Goal: Navigation & Orientation: Find specific page/section

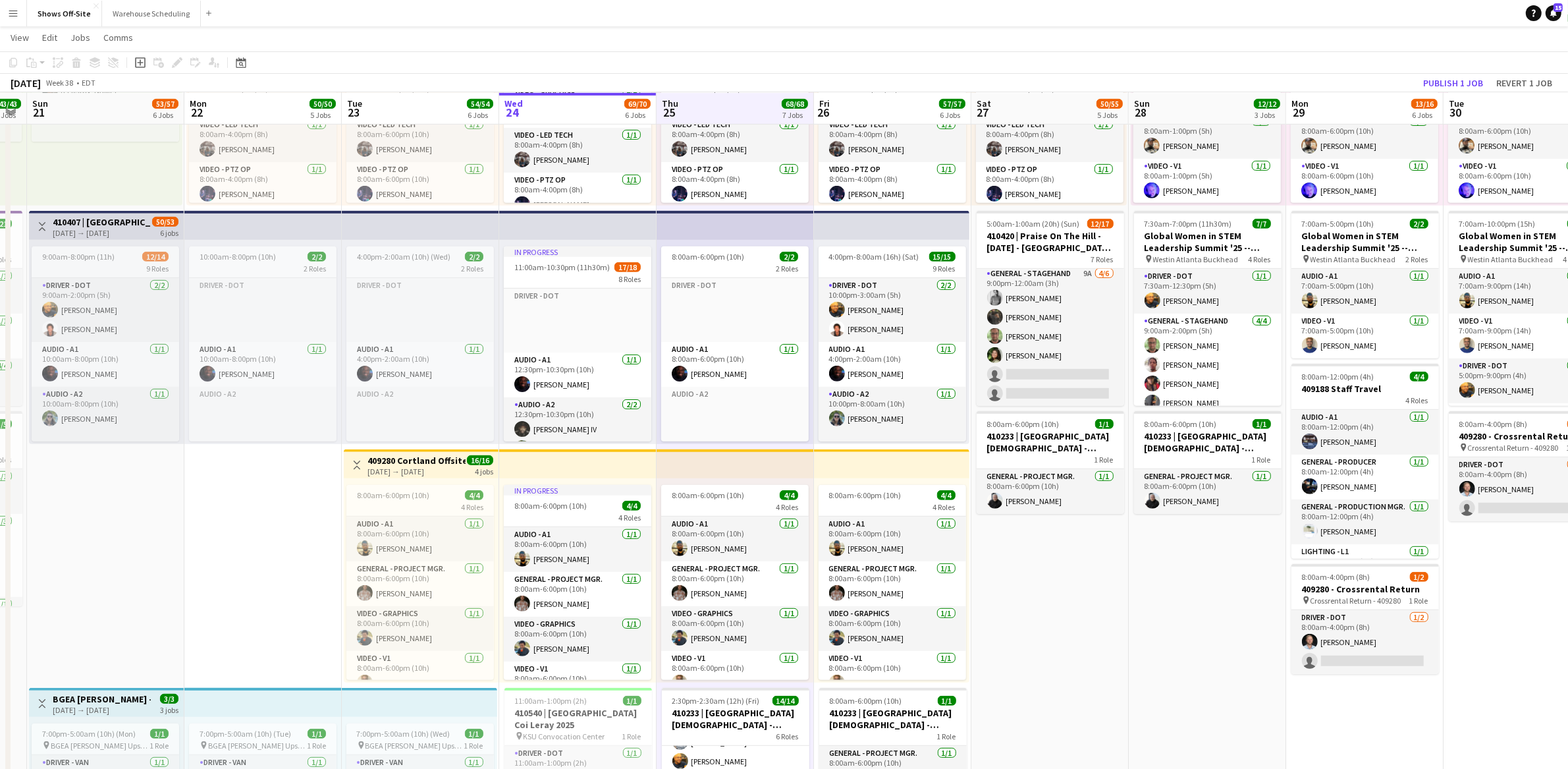
drag, startPoint x: 747, startPoint y: 549, endPoint x: 831, endPoint y: 549, distance: 84.0
click at [831, 549] on app-calendar-viewport "Fri 19 11/11 6 Jobs Sat 20 43/43 4 Jobs Sun 21 53/57 6 Jobs Mon 22 50/50 5 Jobs…" at bounding box center [784, 471] width 1568 height 2155
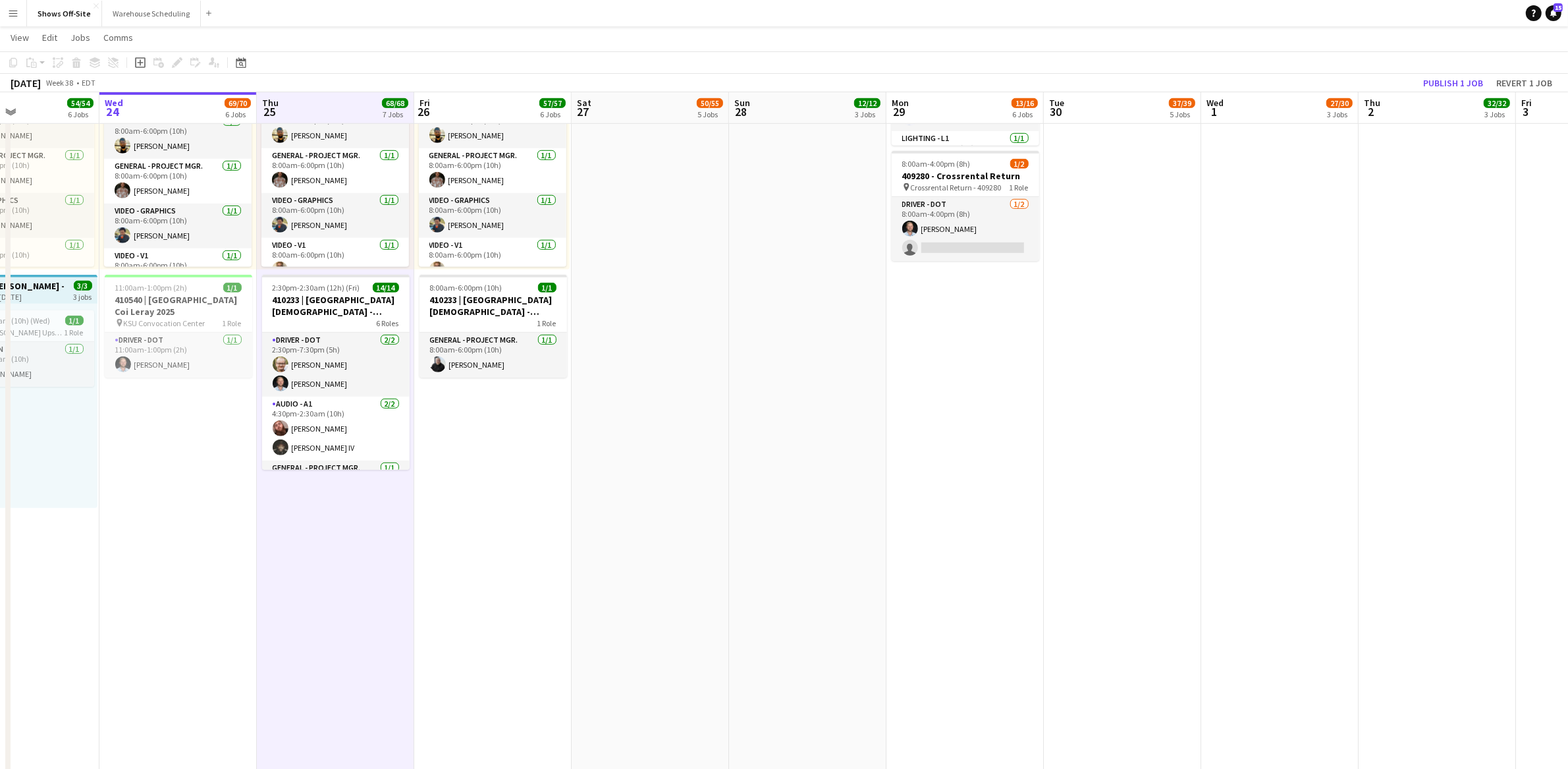
drag, startPoint x: 1004, startPoint y: 554, endPoint x: 696, endPoint y: 600, distance: 311.4
click at [696, 600] on app-calendar-viewport "Sun 21 53/57 6 Jobs Mon 22 50/50 5 Jobs Tue 23 54/54 6 Jobs Wed 24 69/70 6 Jobs…" at bounding box center [784, 58] width 1568 height 2155
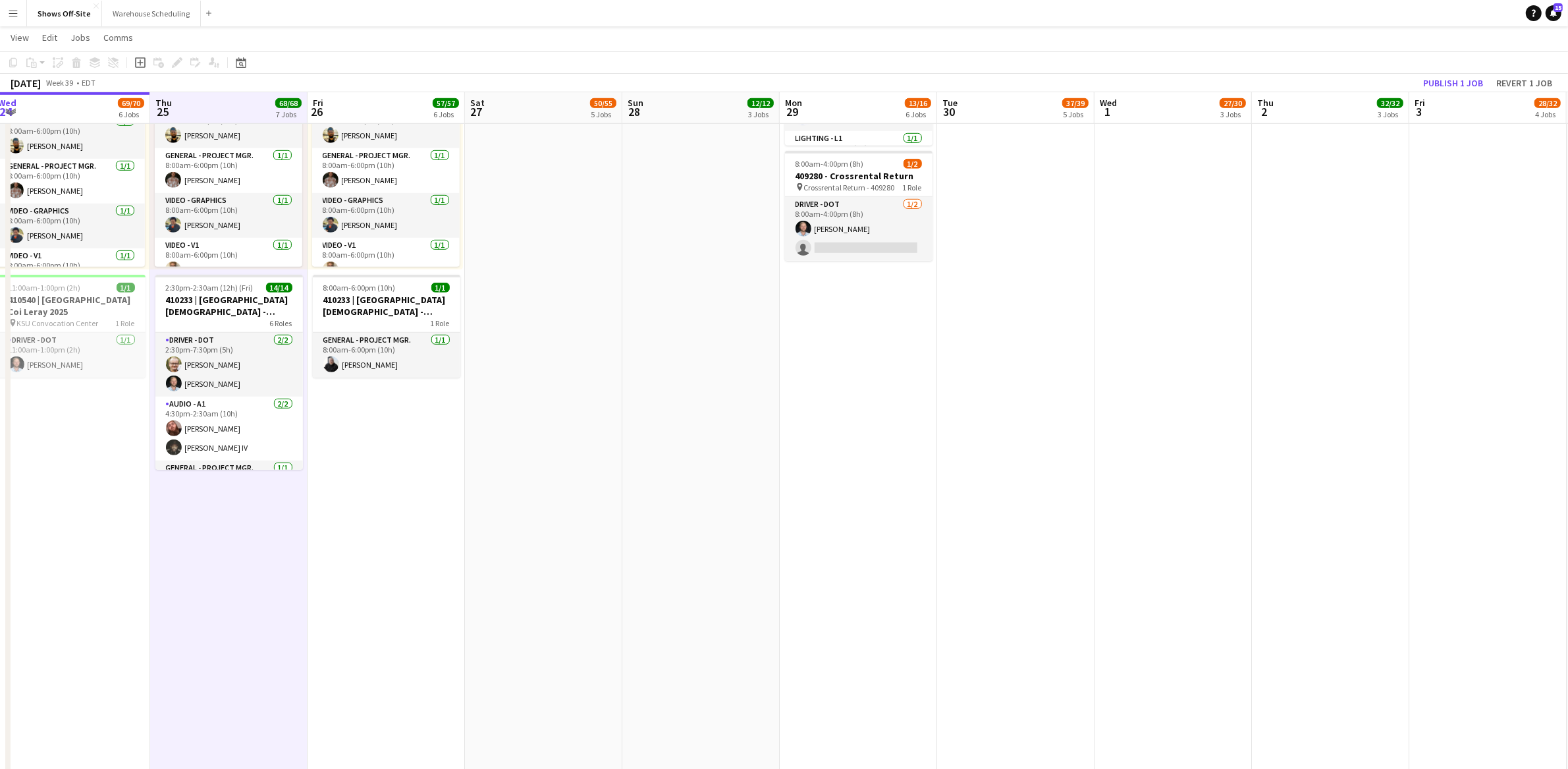
scroll to position [0, 486]
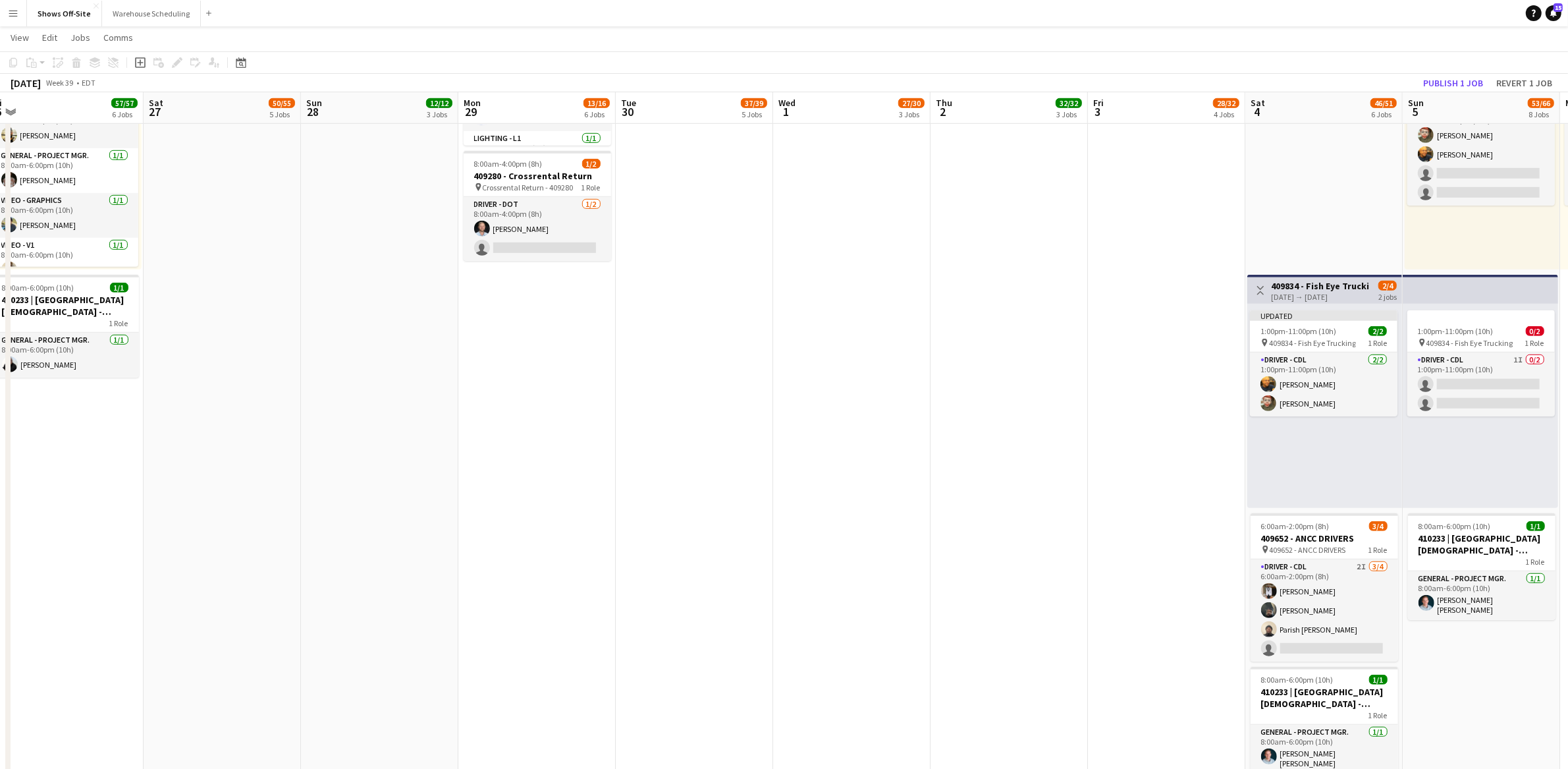
drag, startPoint x: 606, startPoint y: 596, endPoint x: 458, endPoint y: 588, distance: 148.2
click at [458, 588] on app-calendar-viewport "Tue 23 54/54 6 Jobs Wed 24 69/70 6 Jobs Thu 25 68/68 7 Jobs Fri 26 57/57 6 Jobs…" at bounding box center [784, 58] width 1568 height 2155
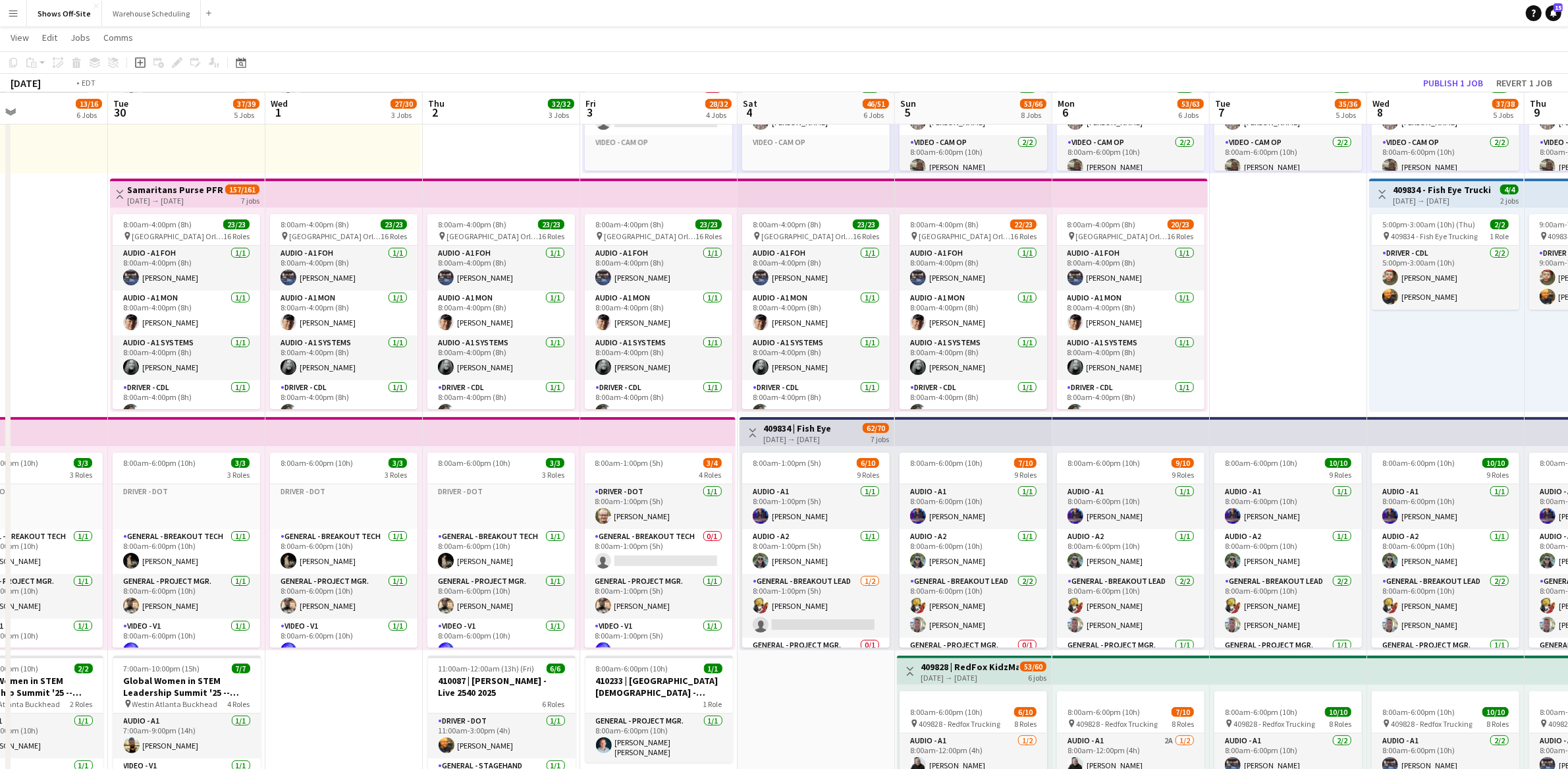
scroll to position [0, 385]
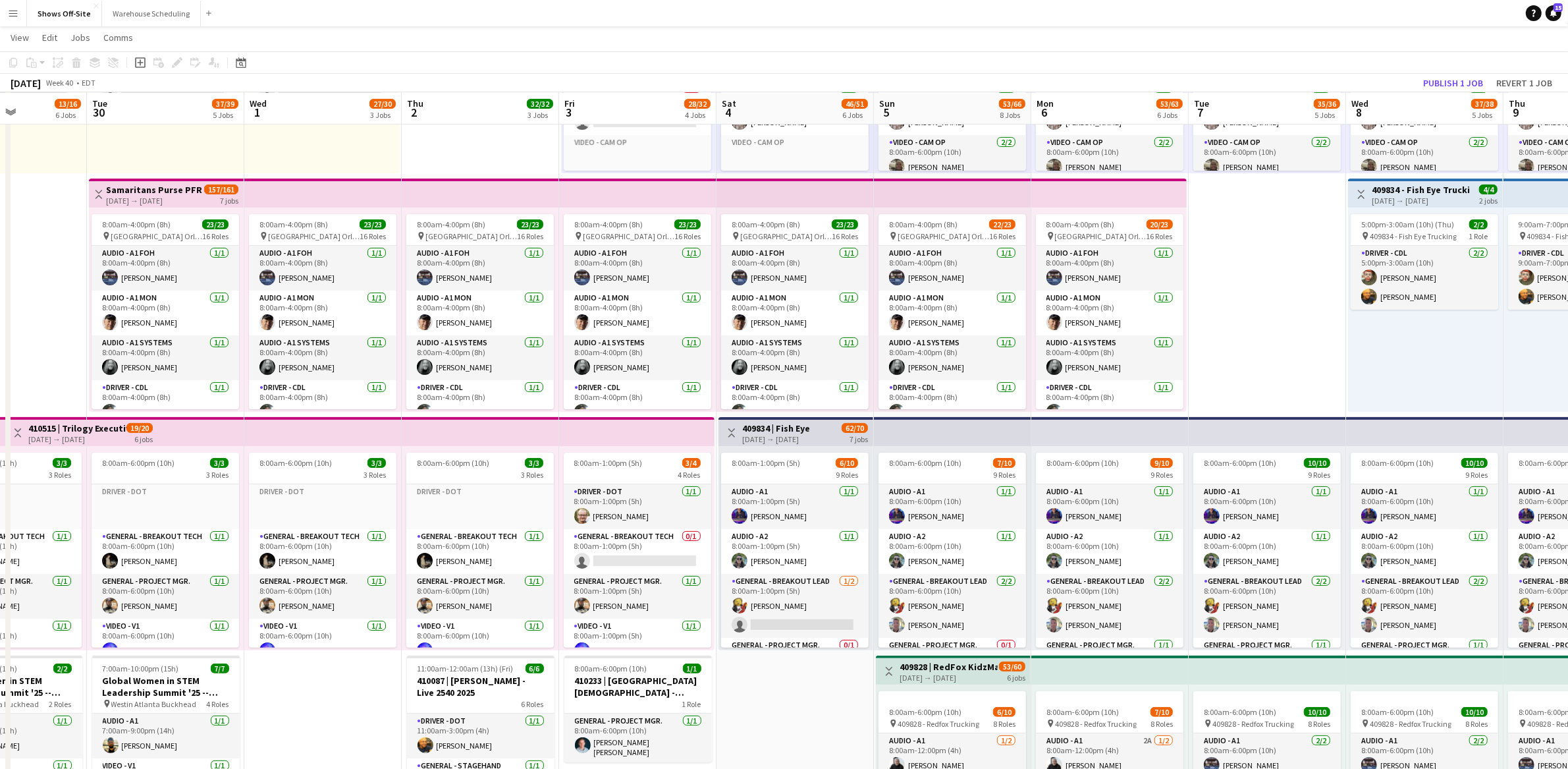
drag, startPoint x: 1062, startPoint y: 550, endPoint x: 534, endPoint y: 480, distance: 532.6
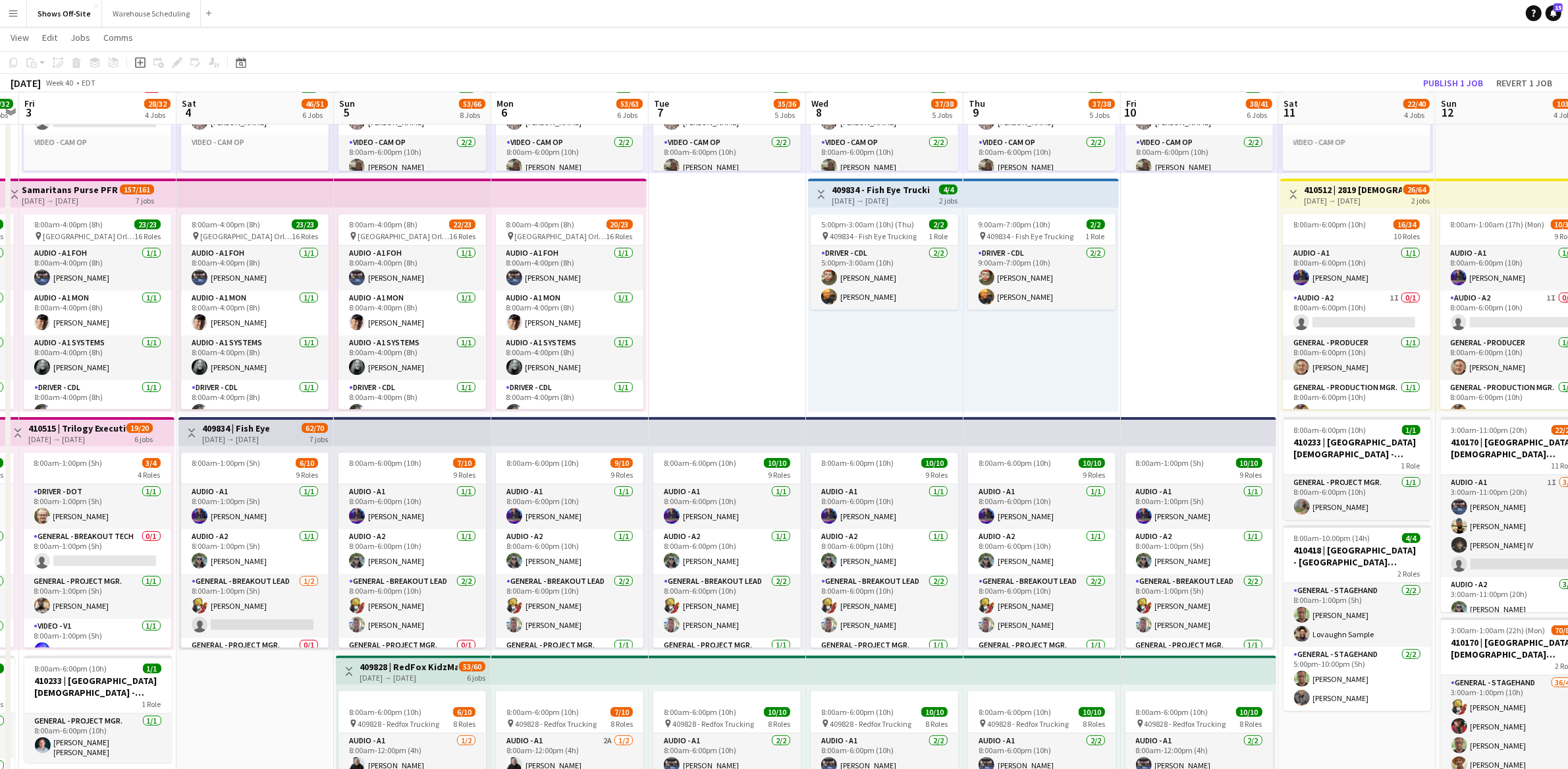
scroll to position [0, 455]
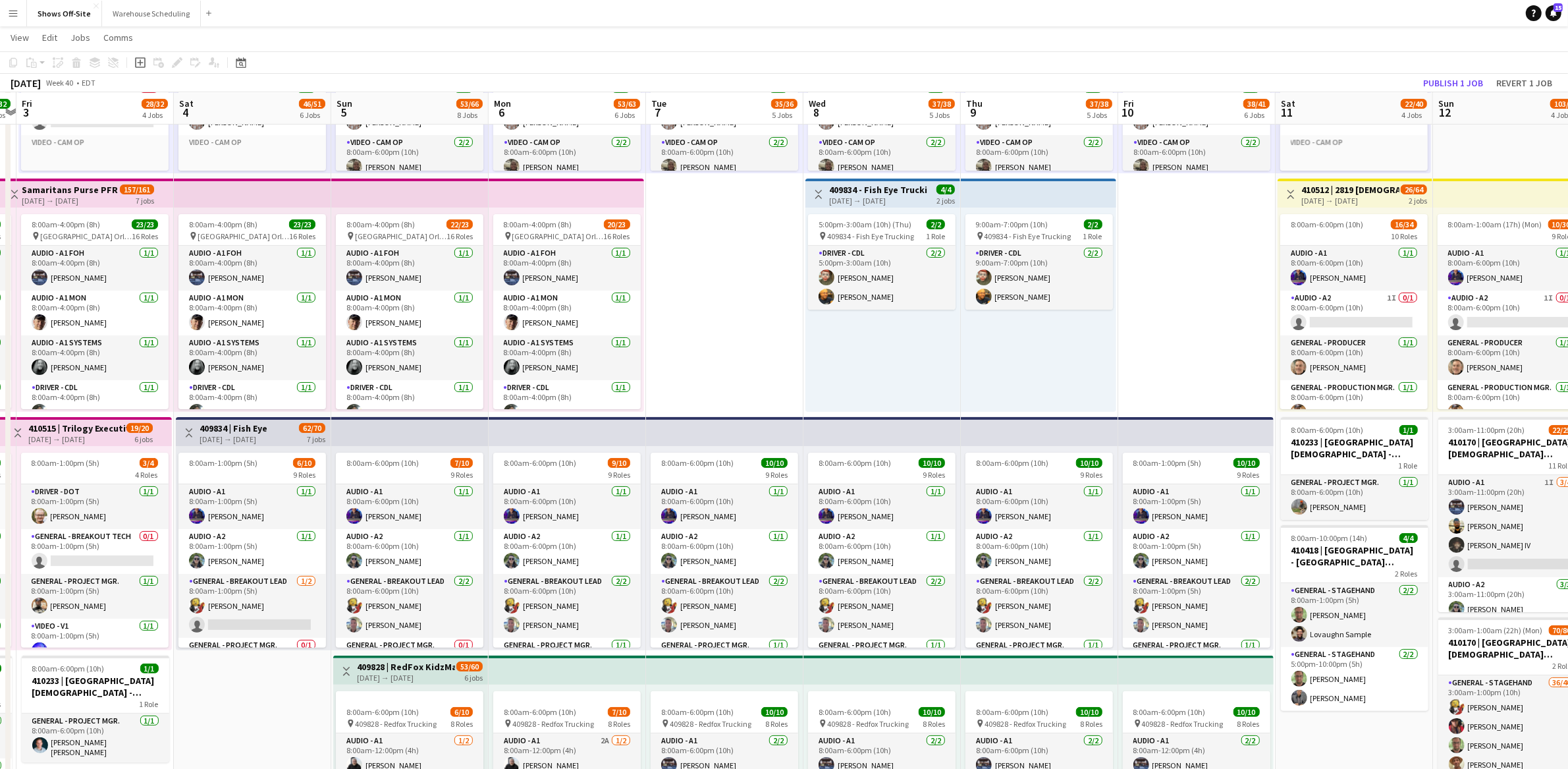
drag, startPoint x: 1206, startPoint y: 335, endPoint x: 664, endPoint y: 358, distance: 542.5
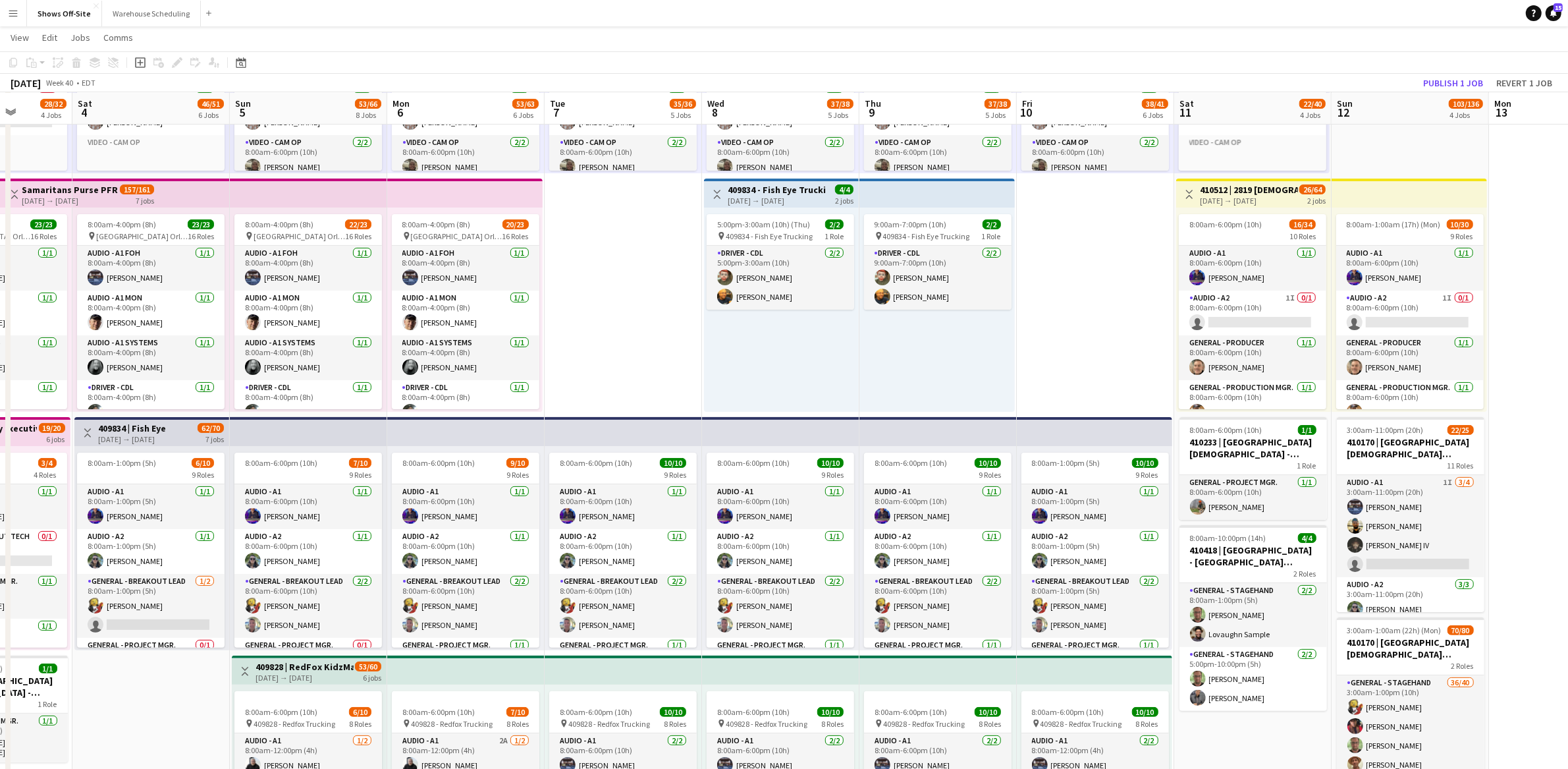
scroll to position [0, 419]
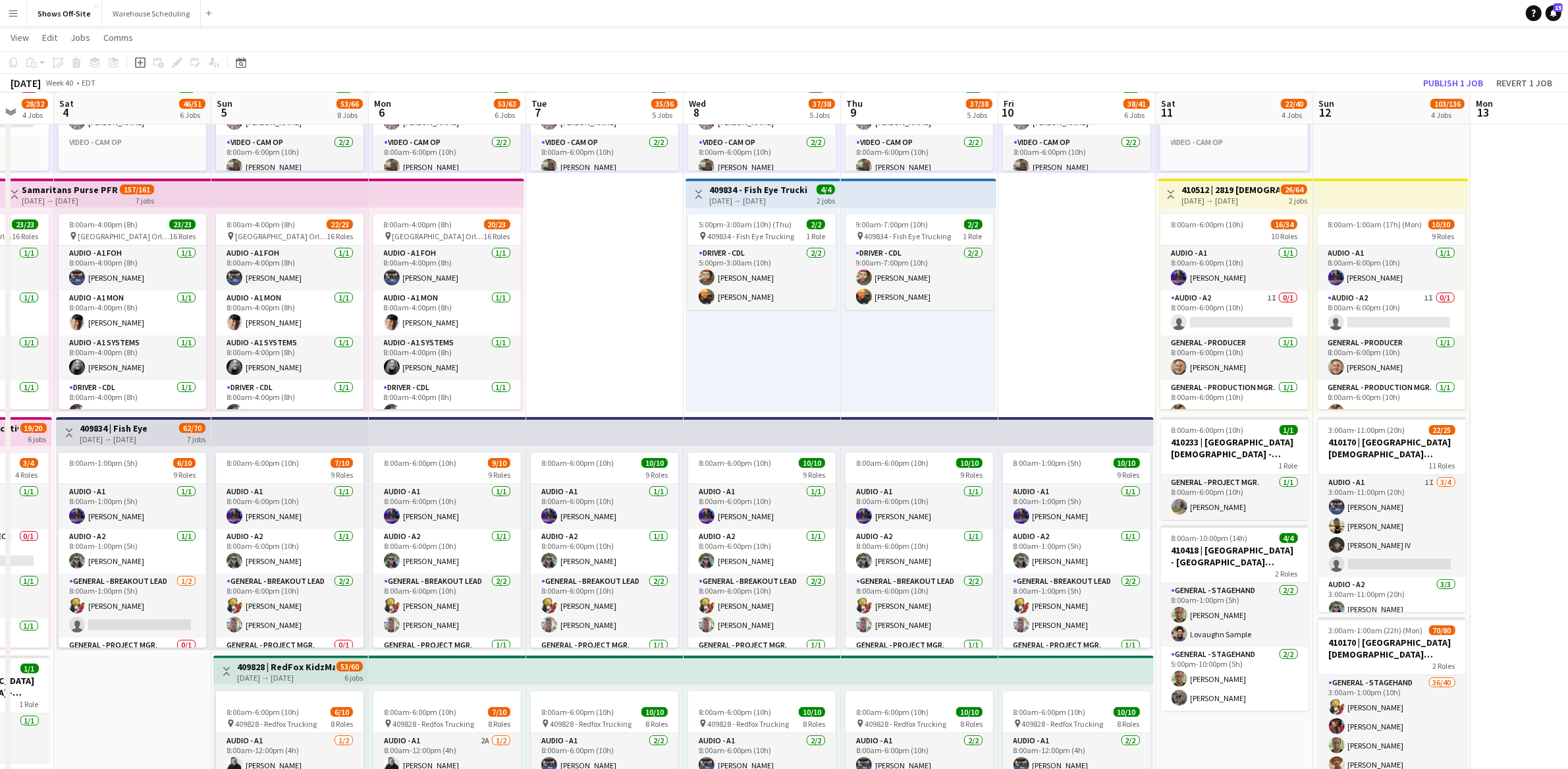
drag, startPoint x: 1135, startPoint y: 399, endPoint x: 1049, endPoint y: 399, distance: 86.0
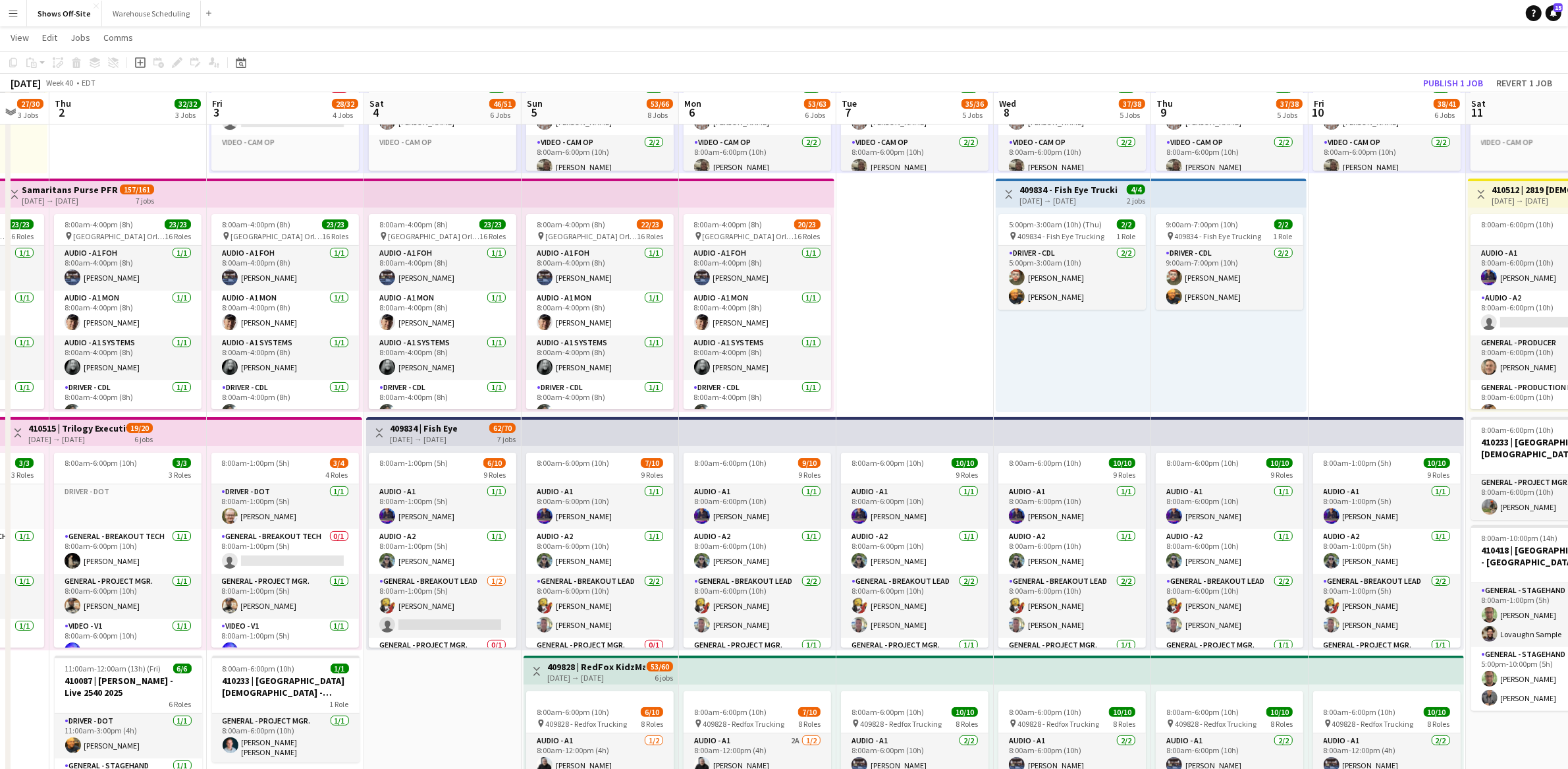
scroll to position [0, 369]
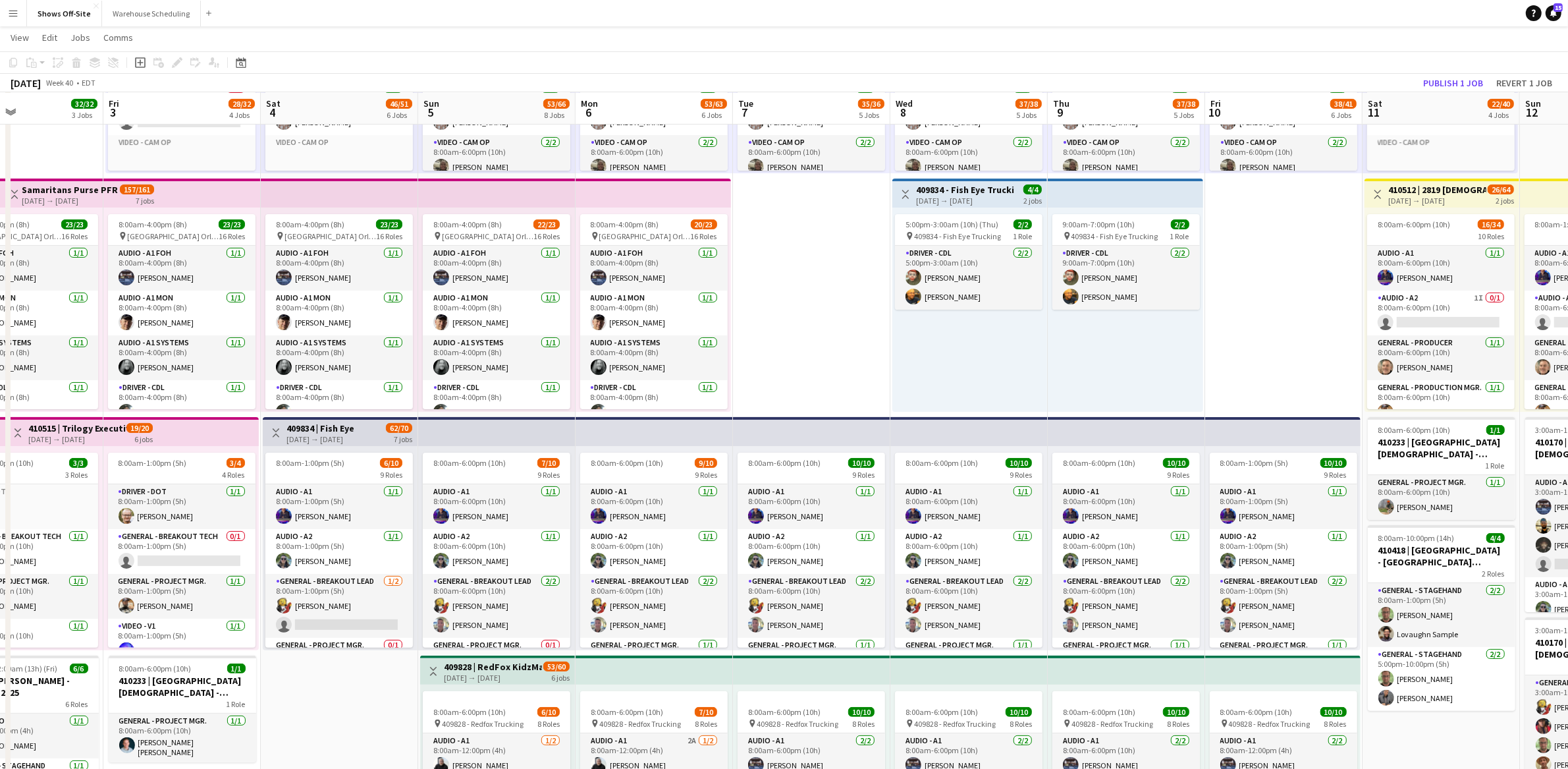
drag, startPoint x: 1070, startPoint y: 318, endPoint x: 1261, endPoint y: 339, distance: 192.2
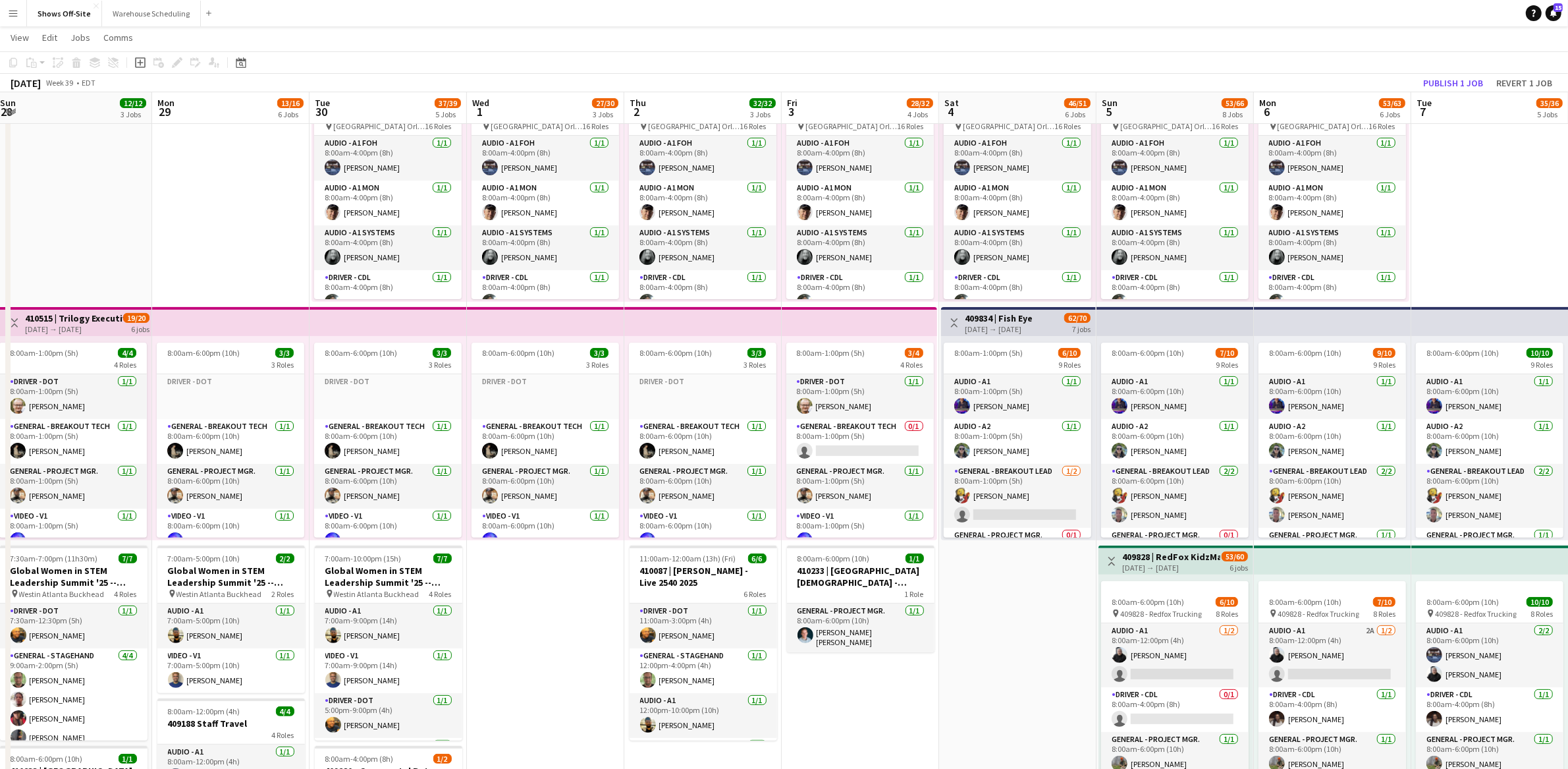
scroll to position [0, 382]
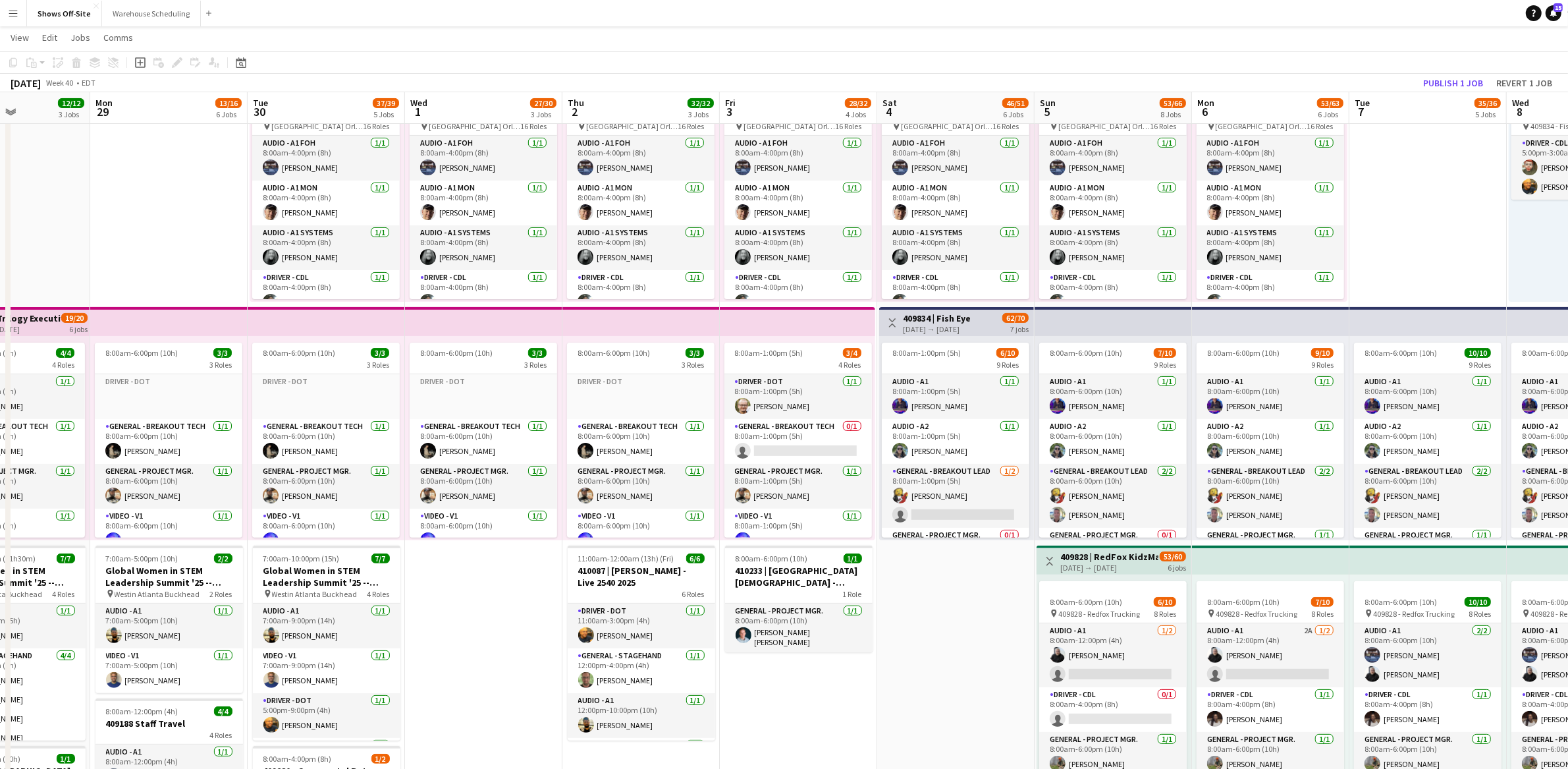
drag, startPoint x: 775, startPoint y: 408, endPoint x: 1462, endPoint y: 470, distance: 689.8
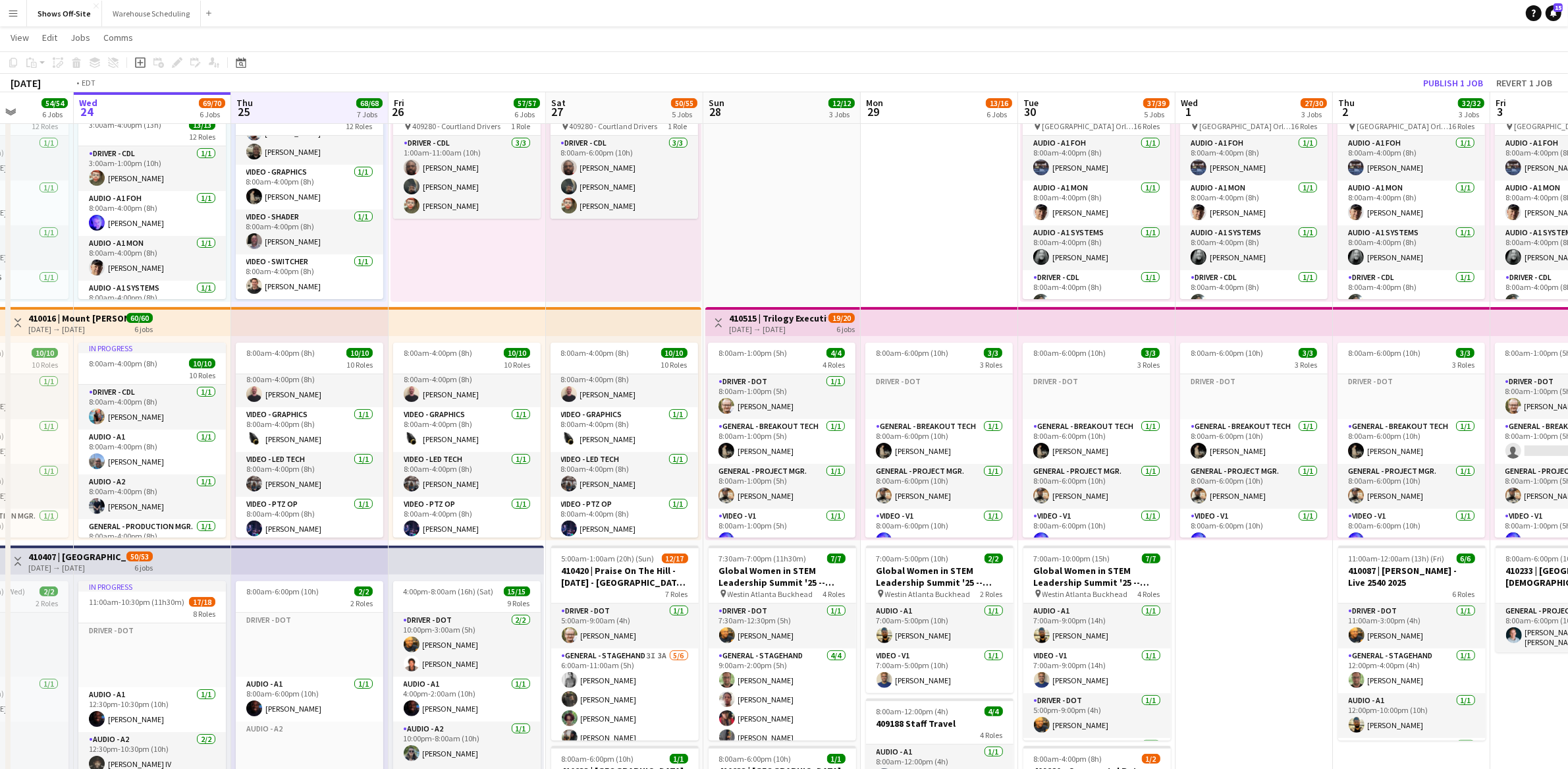
scroll to position [285, 0]
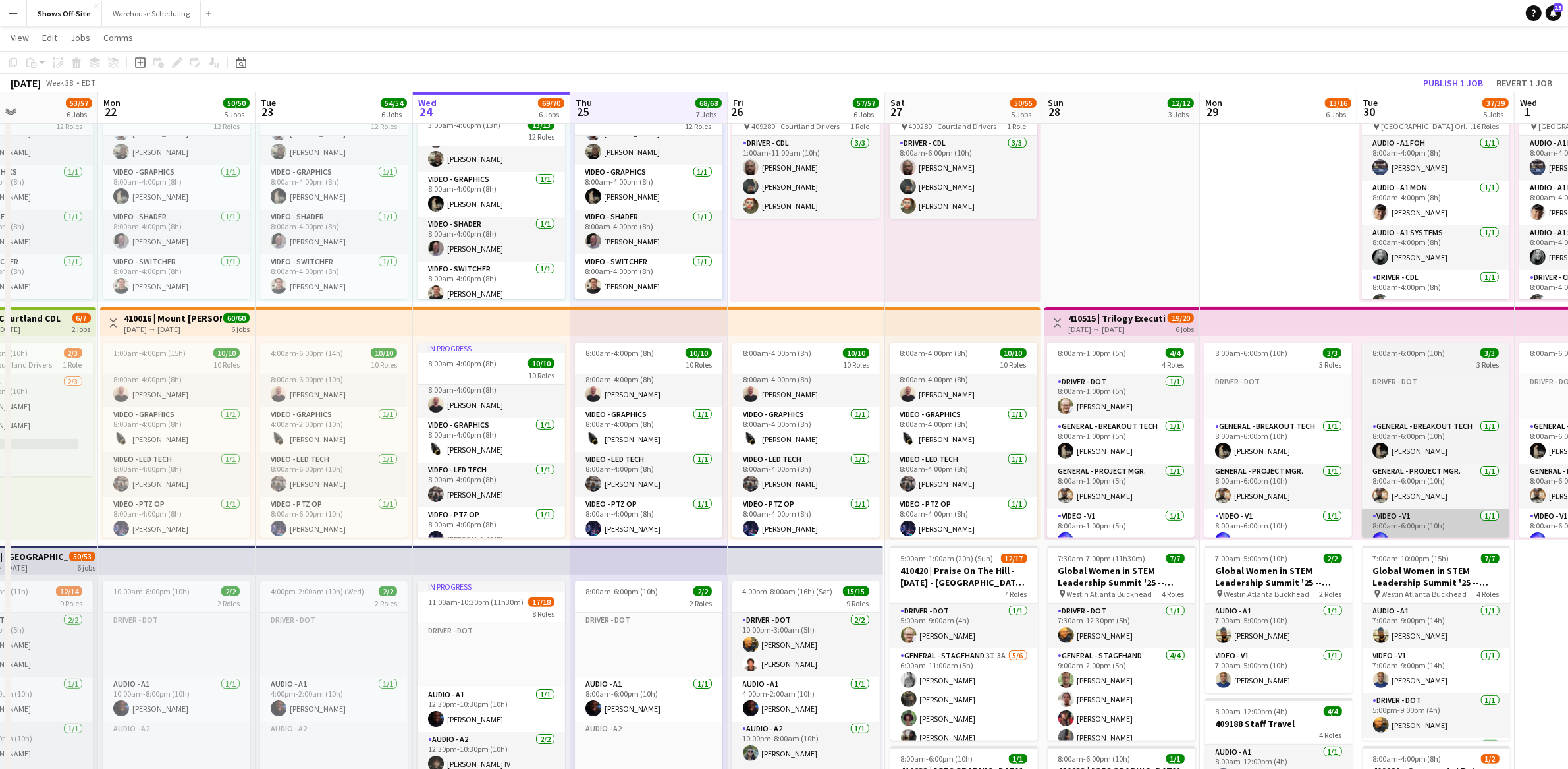
drag, startPoint x: 584, startPoint y: 407, endPoint x: 1484, endPoint y: 537, distance: 909.3
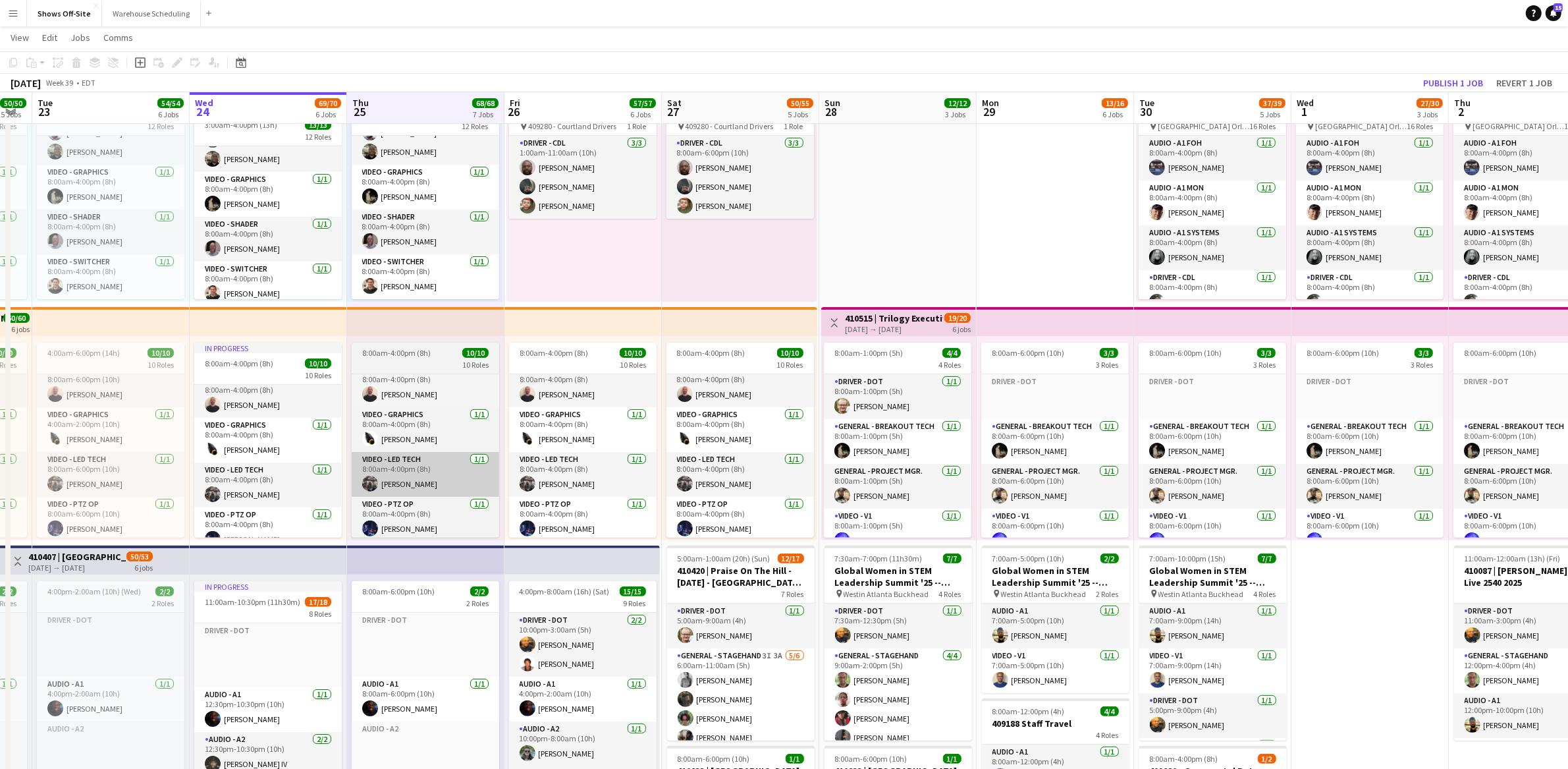
drag, startPoint x: 623, startPoint y: 475, endPoint x: 398, endPoint y: 454, distance: 226.0
